Goal: Transaction & Acquisition: Purchase product/service

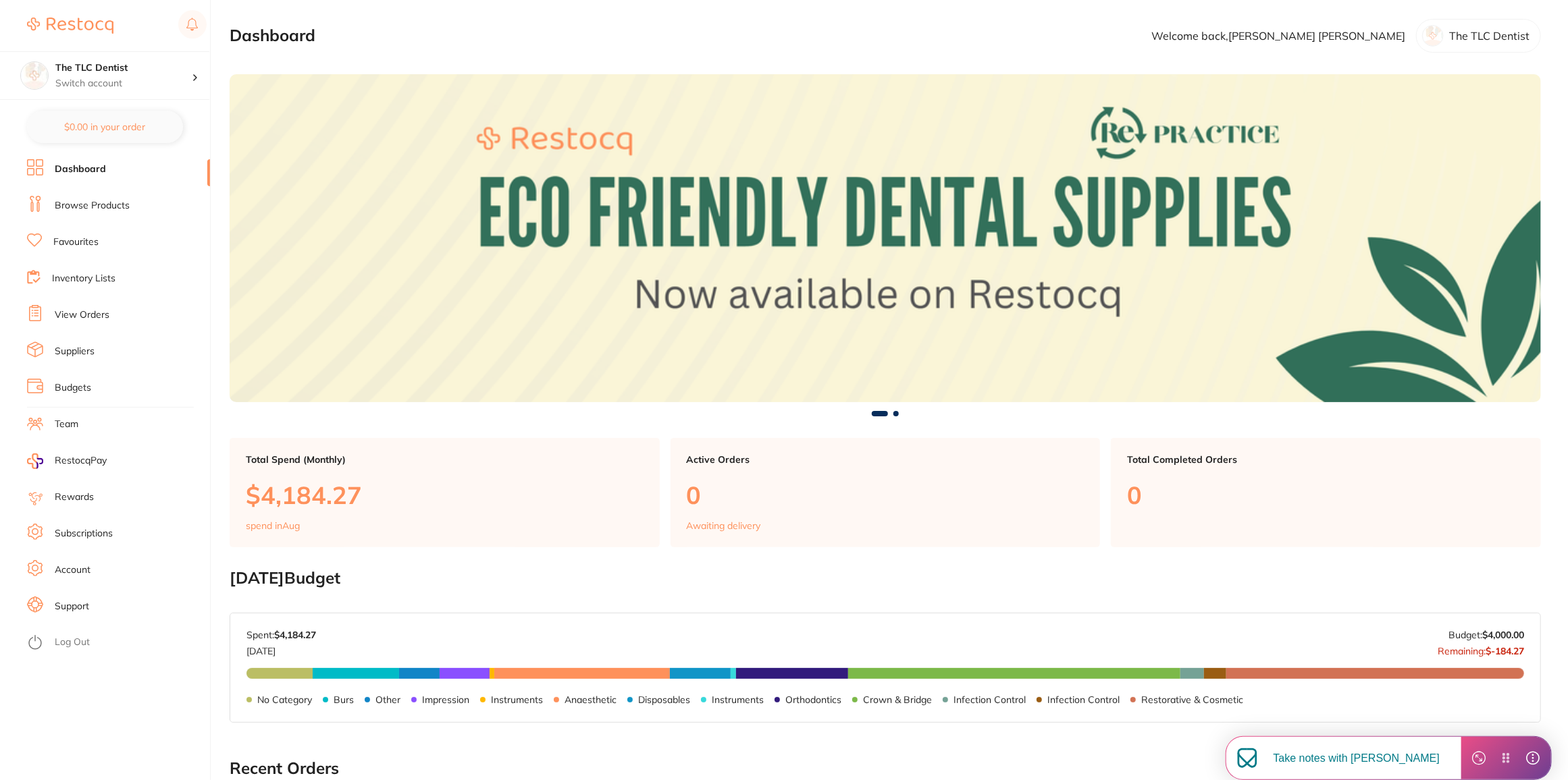
click at [83, 215] on li "Browse Products" at bounding box center [118, 206] width 183 height 21
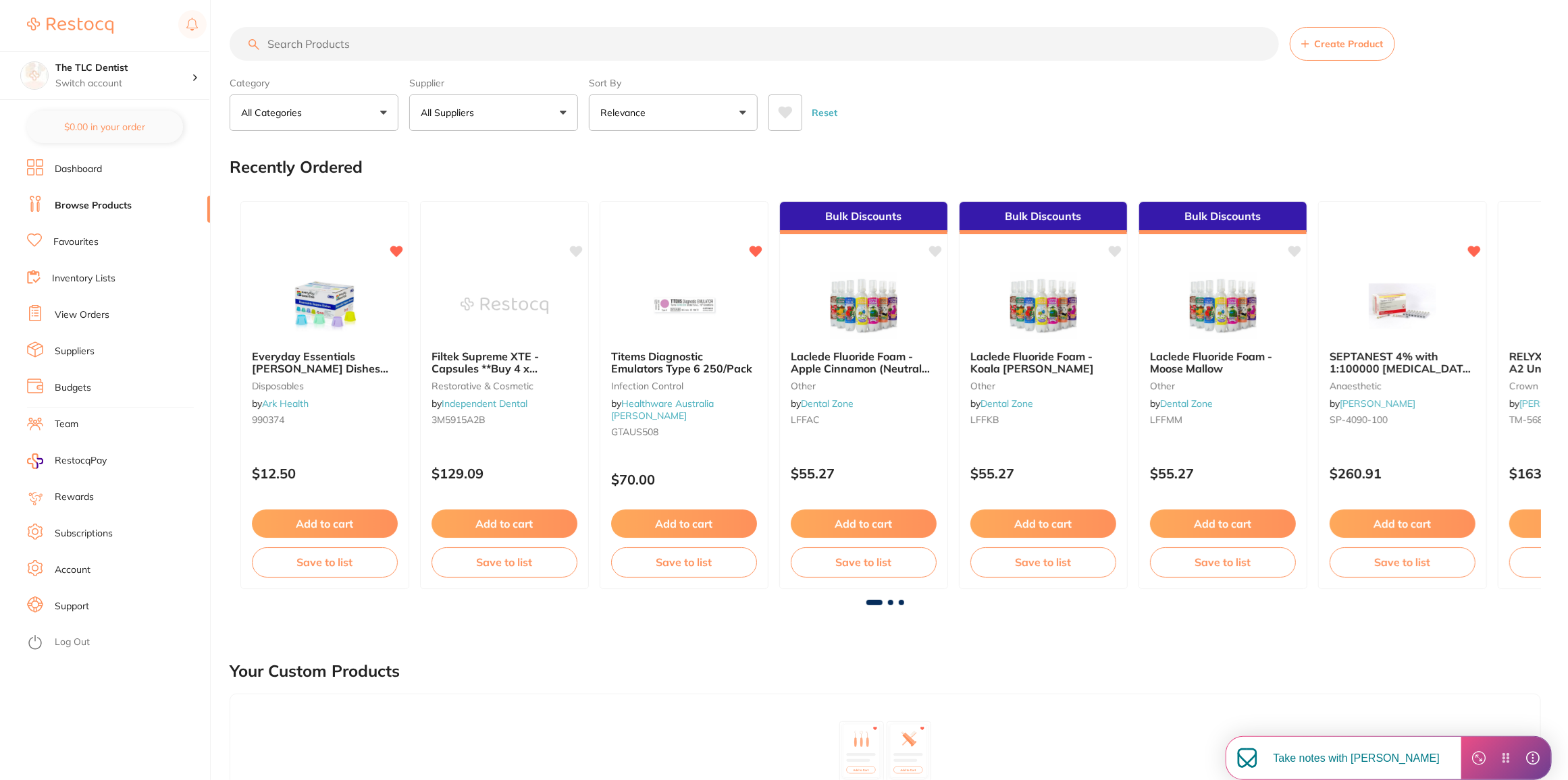
click at [658, 98] on button "Relevance" at bounding box center [673, 112] width 169 height 37
click at [653, 184] on p "Lowest Price" at bounding box center [637, 191] width 65 height 13
click at [498, 40] on input "search" at bounding box center [754, 44] width 1050 height 34
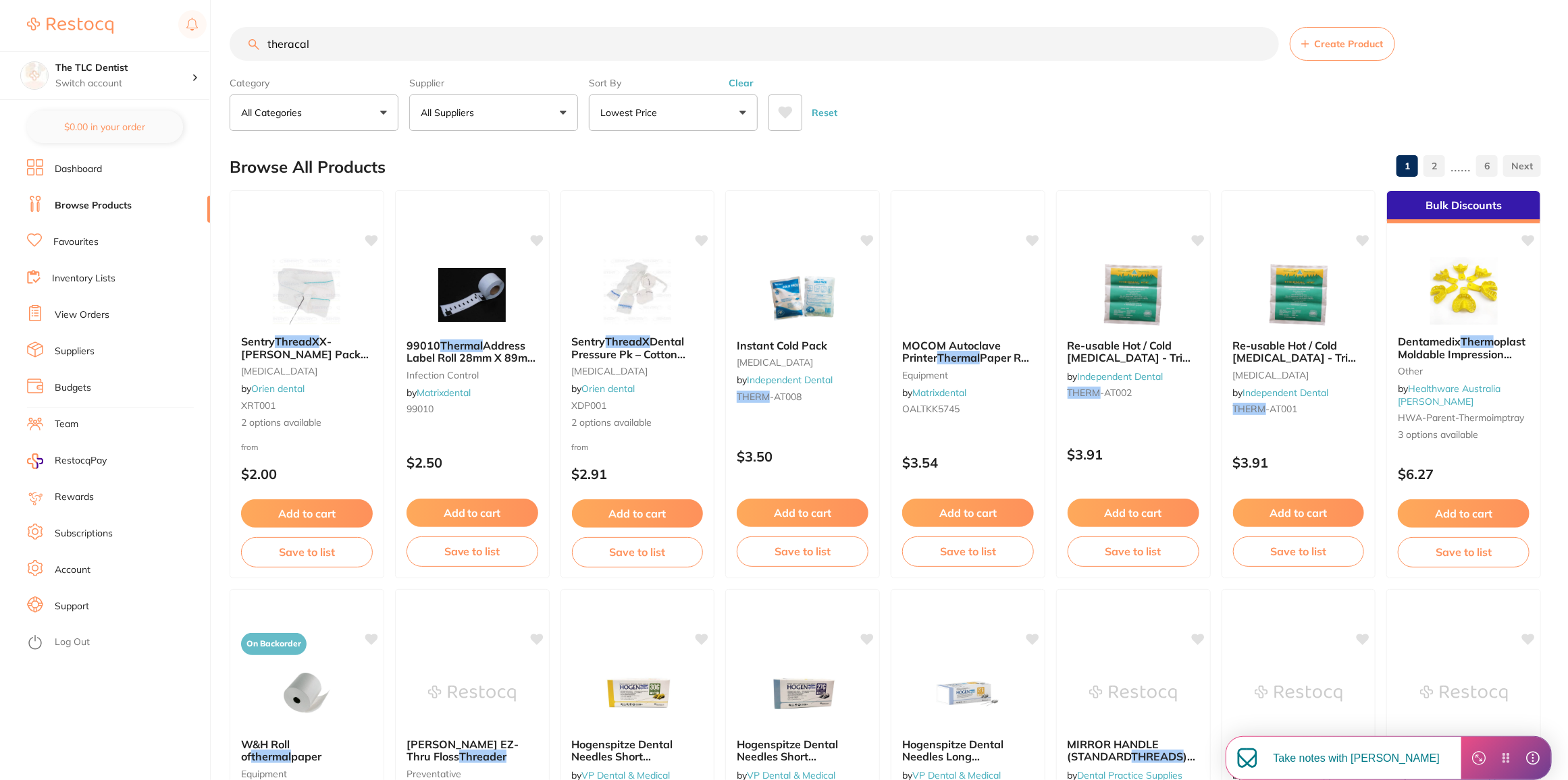
type input "theracal"
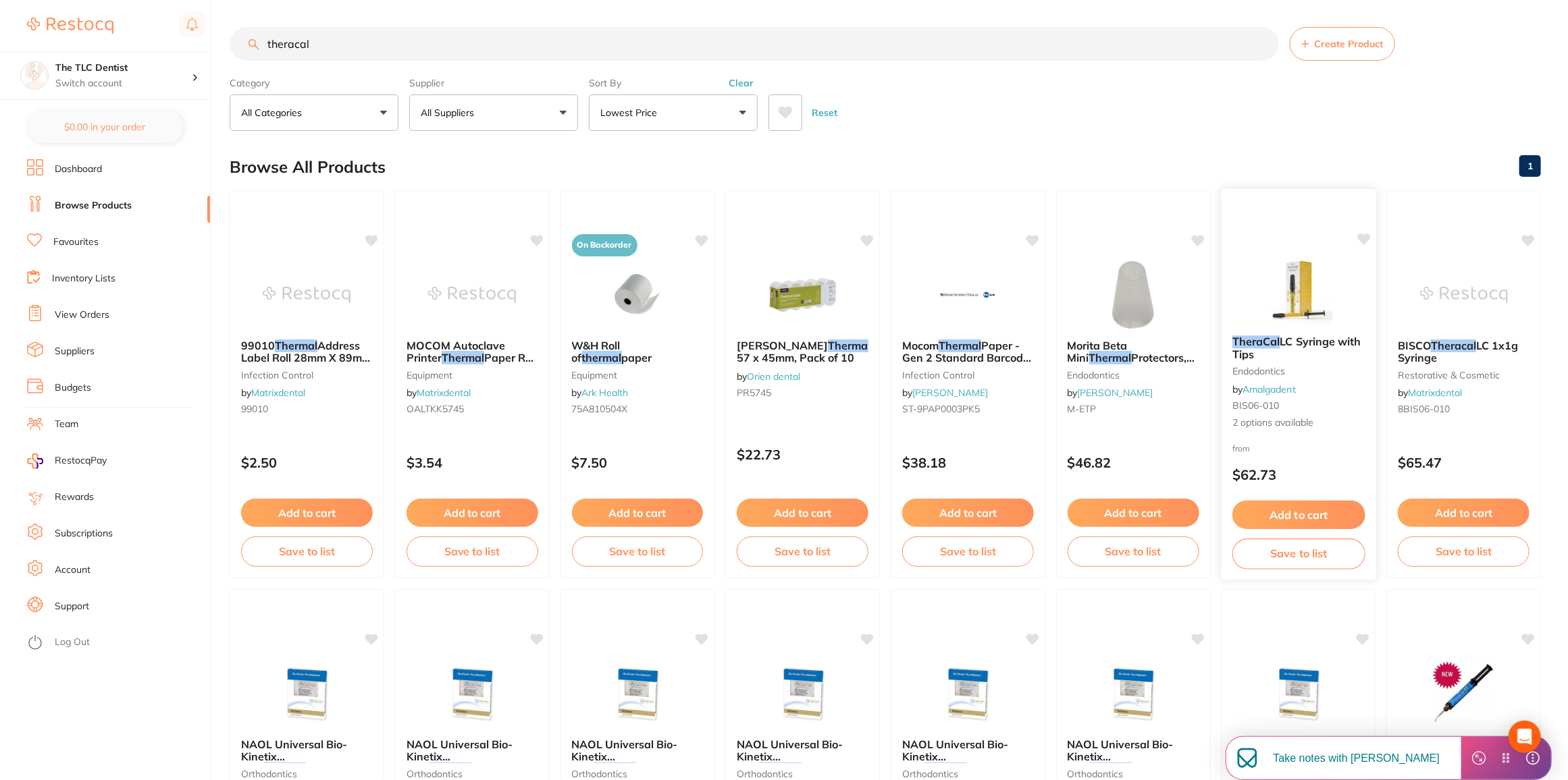
click at [1291, 514] on button "Add to cart" at bounding box center [1299, 516] width 133 height 29
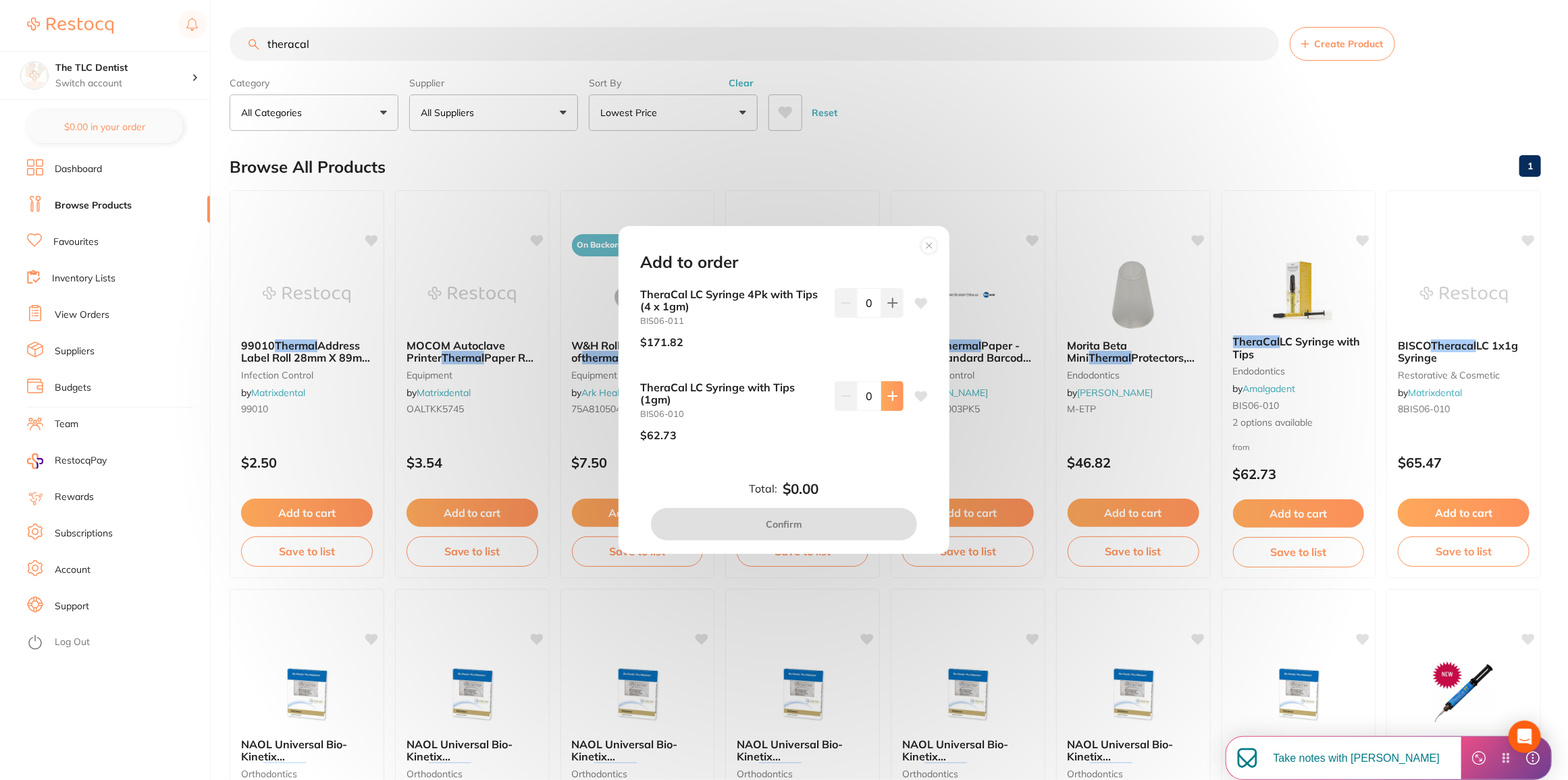
click at [891, 309] on icon at bounding box center [893, 303] width 11 height 11
type input "1"
click at [825, 515] on button "Confirm" at bounding box center [784, 524] width 266 height 32
checkbox input "false"
